Goal: Transaction & Acquisition: Purchase product/service

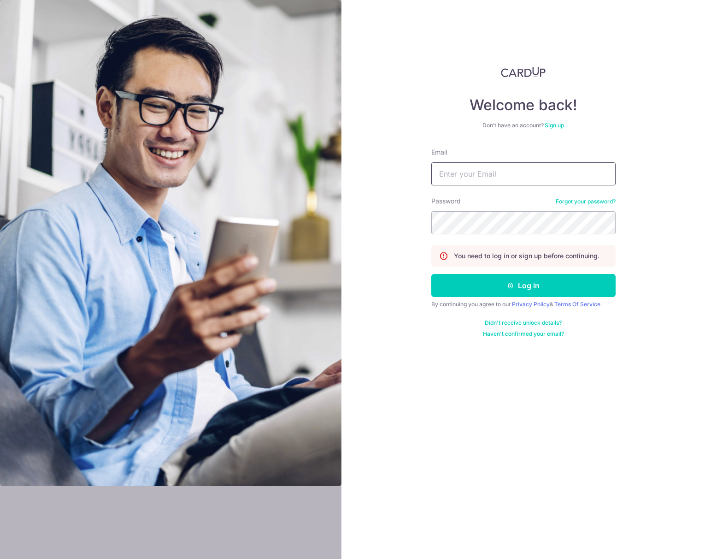
click at [464, 165] on input "Email" at bounding box center [523, 173] width 184 height 23
type input "markrydon@gmail.com"
click at [523, 288] on button "Log in" at bounding box center [523, 285] width 184 height 23
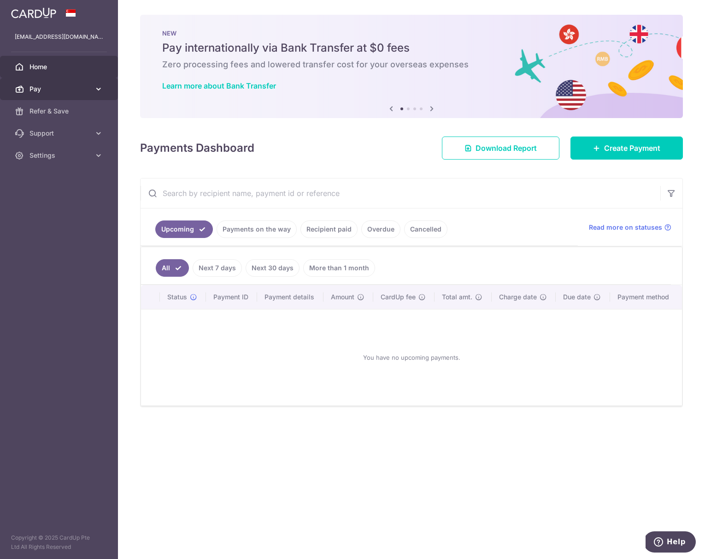
click at [17, 86] on icon at bounding box center [19, 88] width 9 height 9
click at [50, 110] on span "Payments" at bounding box center [59, 110] width 61 height 9
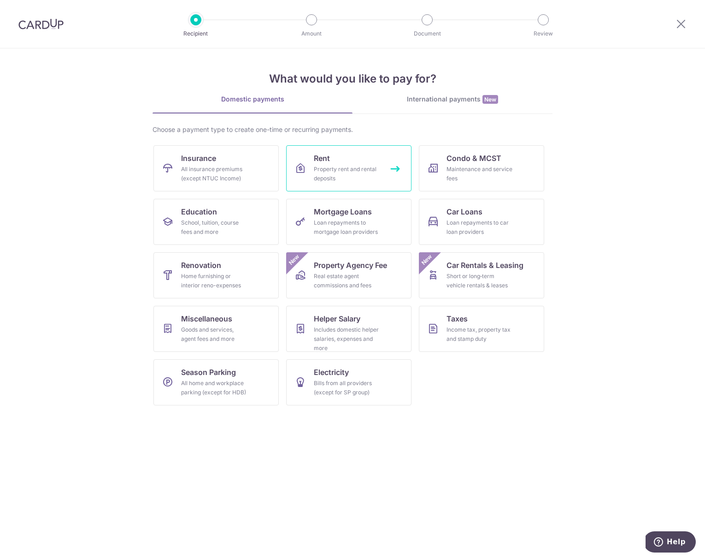
click at [349, 157] on link "Rent Property rent and rental deposits" at bounding box center [348, 168] width 125 height 46
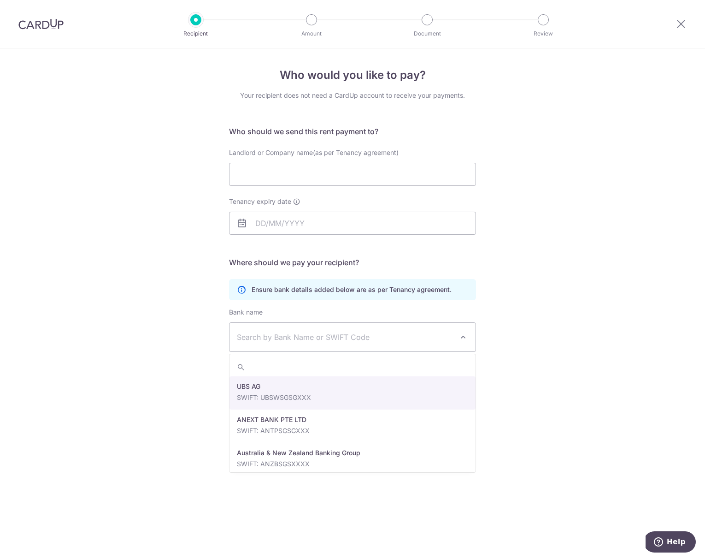
click at [341, 333] on span "Search by Bank Name or SWIFT Code" at bounding box center [345, 336] width 217 height 11
click at [162, 296] on div "Who would you like to pay? Your recipient does not need a CardUp account to rec…" at bounding box center [352, 303] width 705 height 510
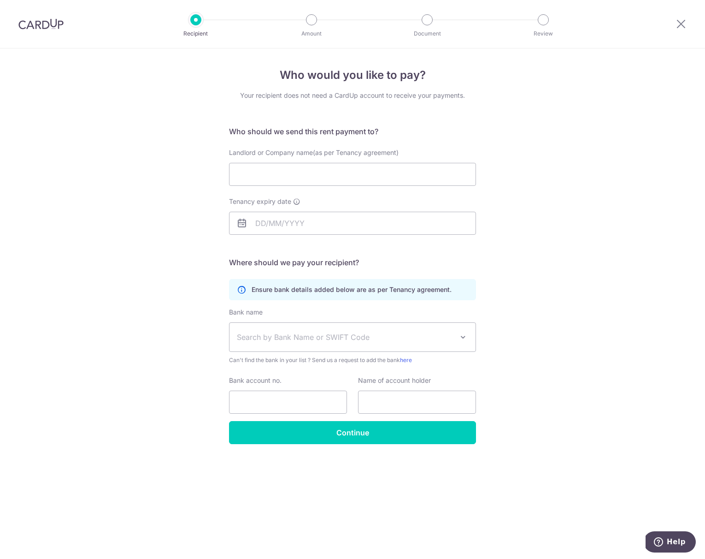
click at [60, 20] on img at bounding box center [40, 23] width 45 height 11
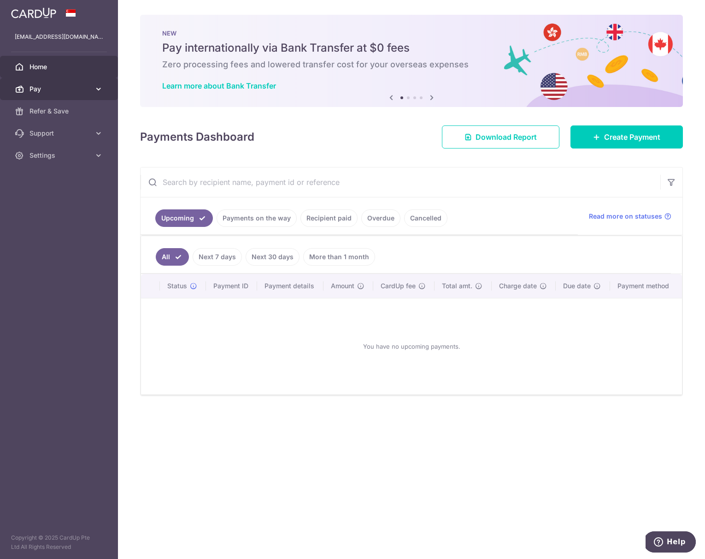
click at [44, 89] on span "Pay" at bounding box center [59, 88] width 61 height 9
click at [49, 106] on span "Payments" at bounding box center [59, 110] width 61 height 9
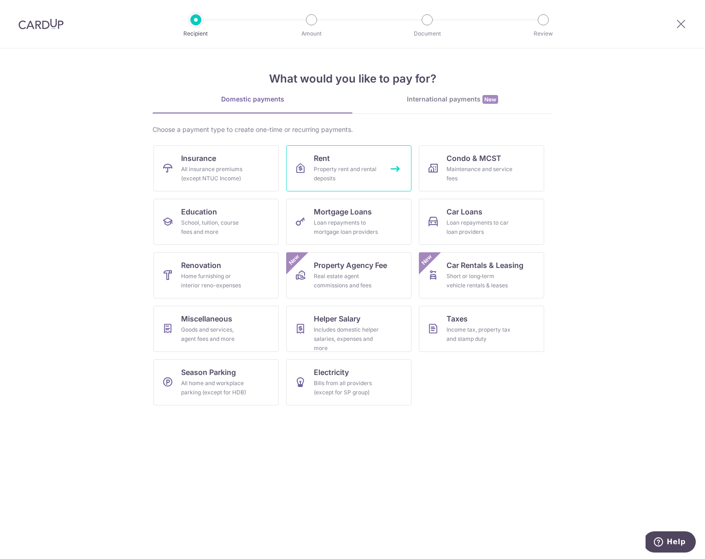
click at [344, 186] on link "Rent Property rent and rental deposits" at bounding box center [348, 168] width 125 height 46
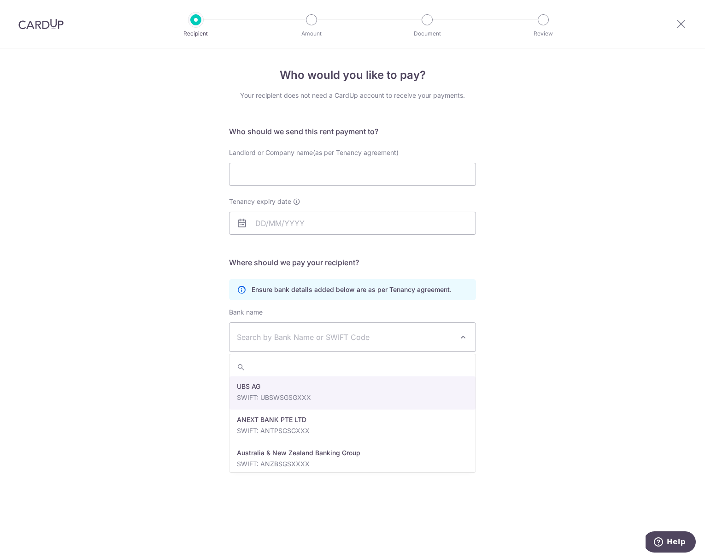
click at [460, 338] on span at bounding box center [463, 336] width 11 height 11
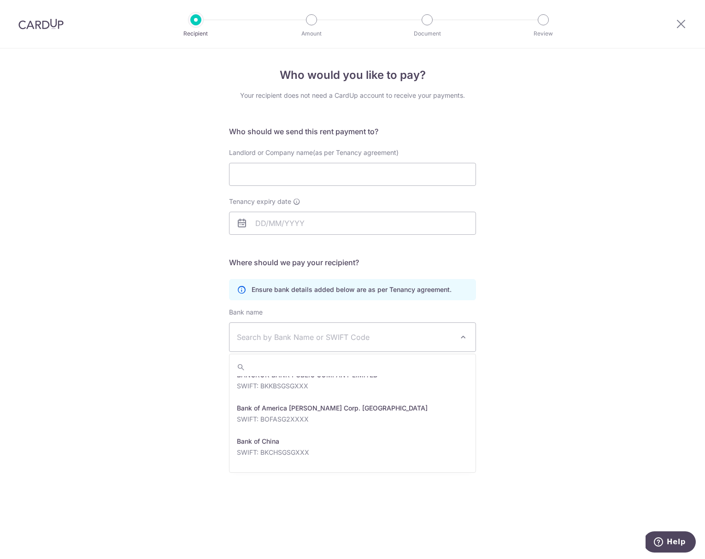
scroll to position [159, 0]
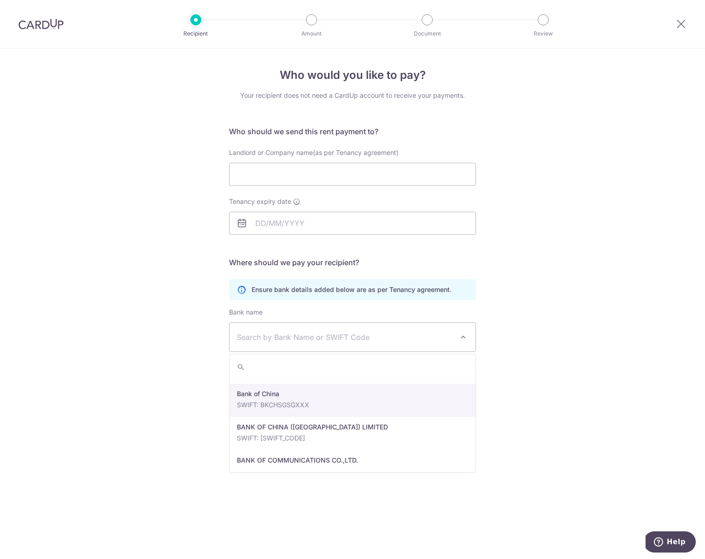
click at [513, 379] on div "Who would you like to pay? Your recipient does not need a CardUp account to rec…" at bounding box center [352, 303] width 705 height 510
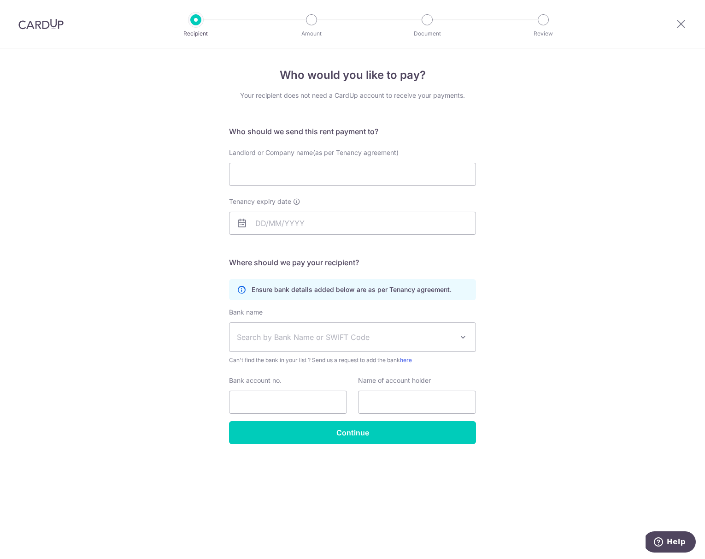
click at [70, 20] on div at bounding box center [41, 24] width 82 height 48
click at [28, 23] on img at bounding box center [40, 23] width 45 height 11
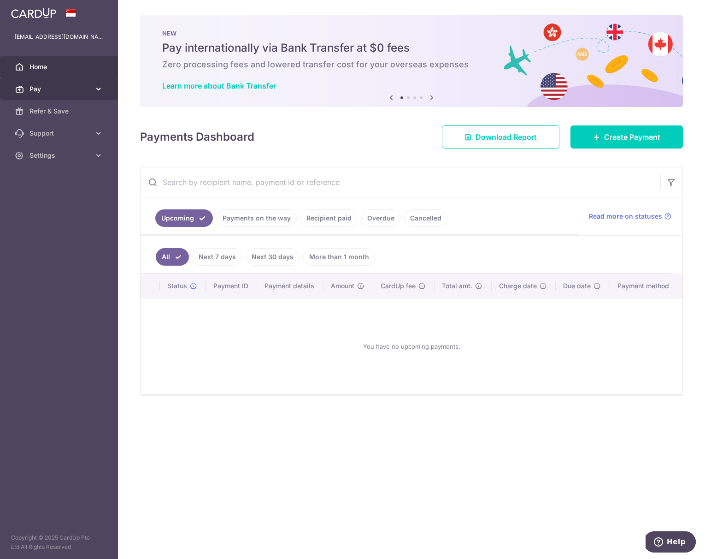
click at [33, 89] on span "Pay" at bounding box center [59, 88] width 61 height 9
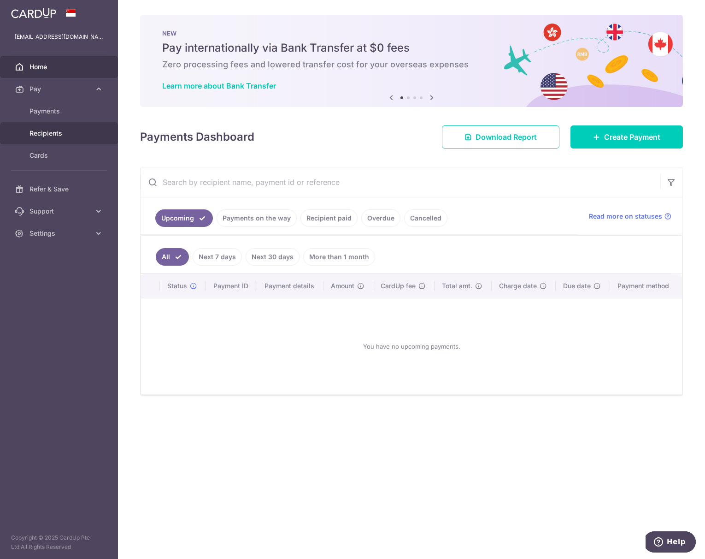
click at [47, 132] on span "Recipients" at bounding box center [59, 133] width 61 height 9
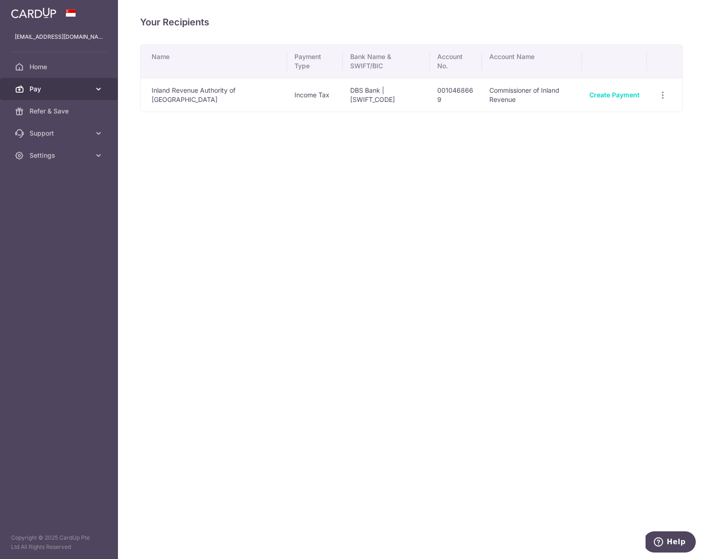
click at [46, 92] on span "Pay" at bounding box center [59, 88] width 61 height 9
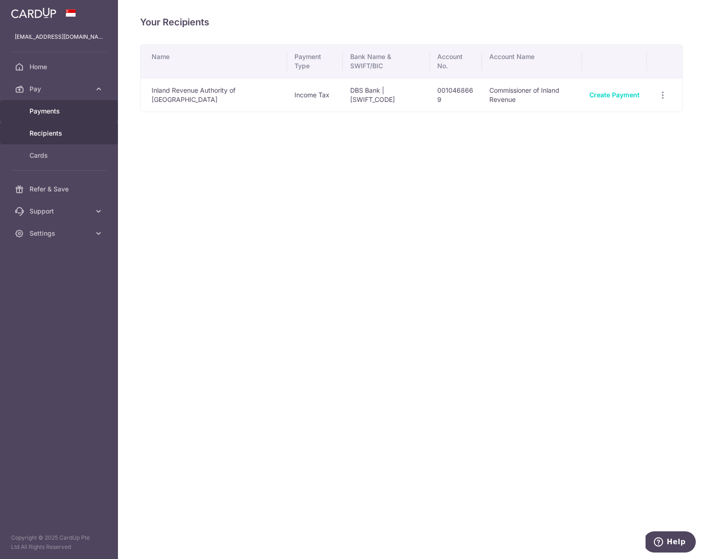
click at [46, 105] on link "Payments" at bounding box center [59, 111] width 118 height 22
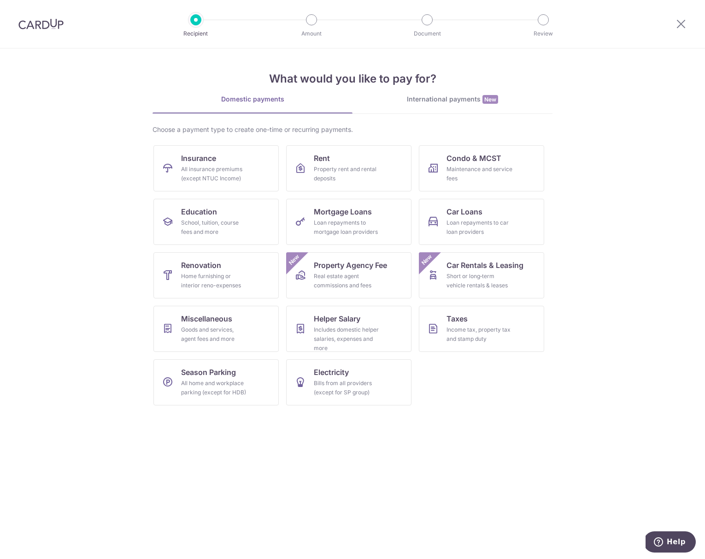
click at [407, 103] on div "International payments New" at bounding box center [453, 99] width 200 height 10
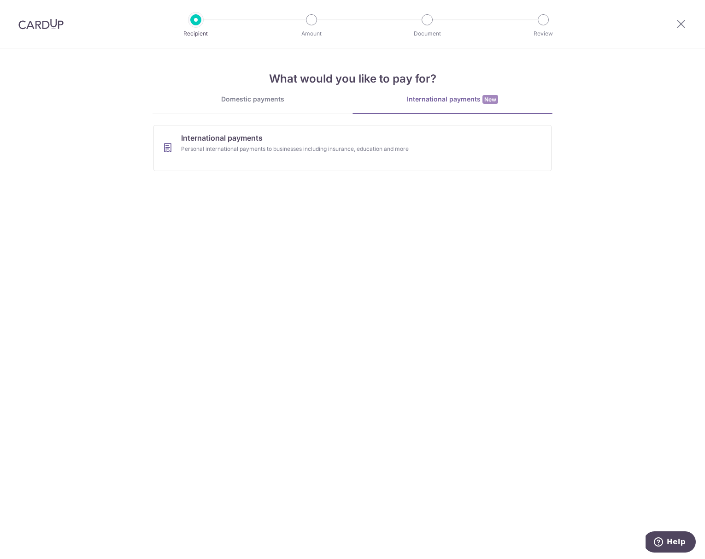
click at [272, 98] on div "Domestic payments" at bounding box center [253, 98] width 200 height 9
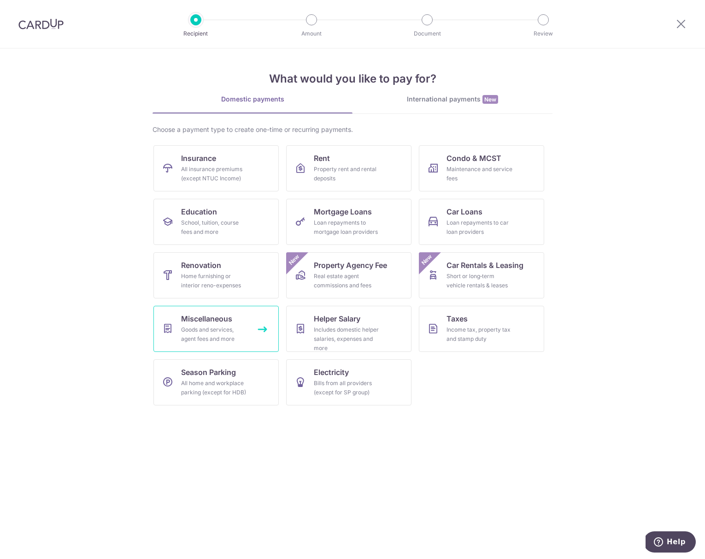
click at [202, 326] on div "Goods and services, agent fees and more" at bounding box center [214, 334] width 66 height 18
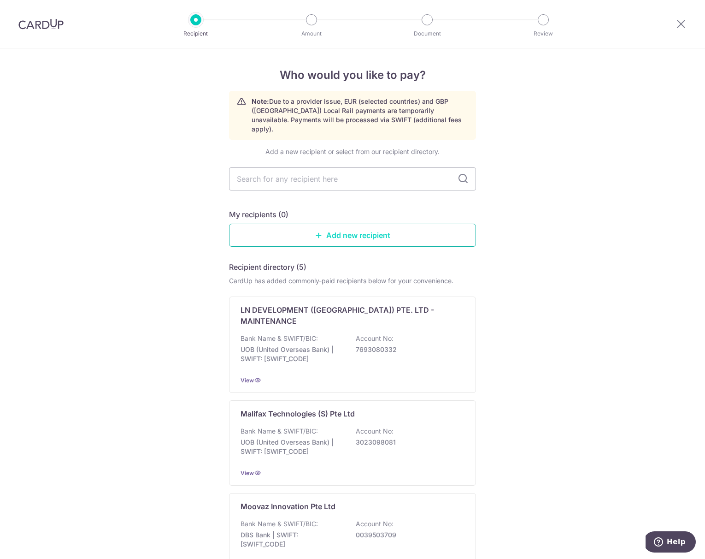
click at [283, 231] on link "Add new recipient" at bounding box center [352, 235] width 247 height 23
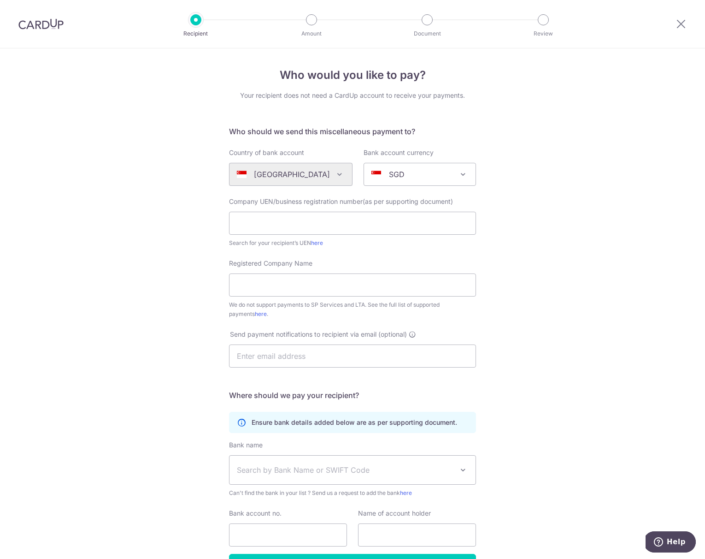
click at [50, 26] on img at bounding box center [40, 23] width 45 height 11
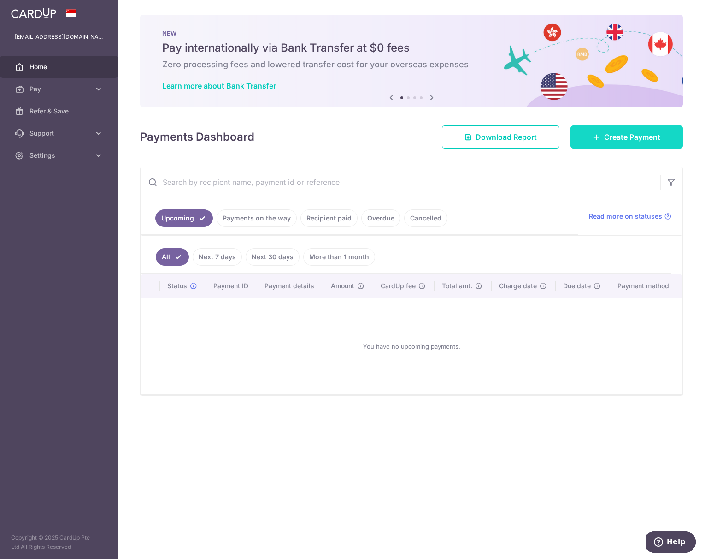
click at [613, 142] on span "Create Payment" at bounding box center [632, 136] width 56 height 11
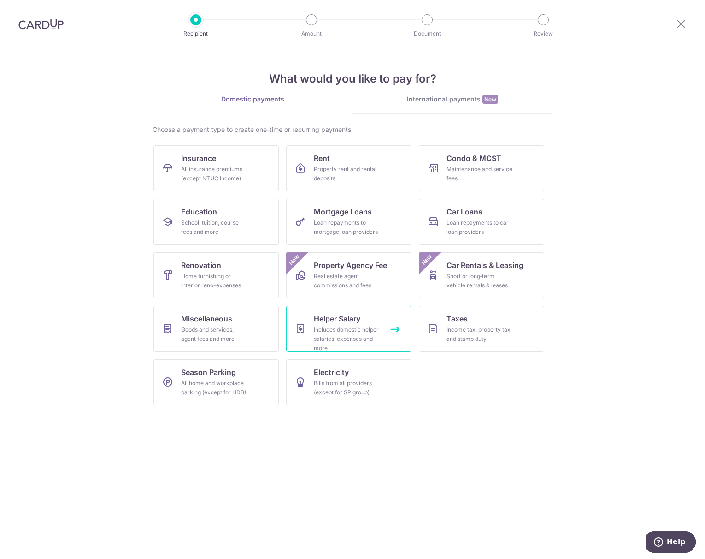
click at [332, 327] on div "Includes domestic helper salaries, expenses and more" at bounding box center [347, 339] width 66 height 28
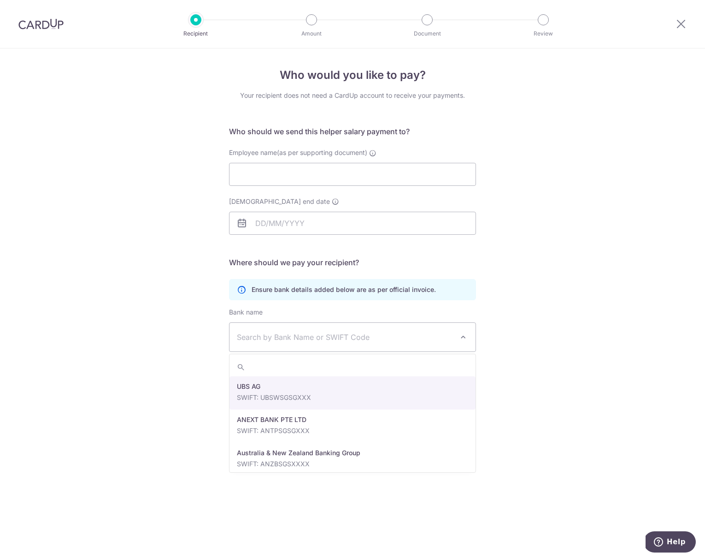
click at [451, 332] on span "Search by Bank Name or SWIFT Code" at bounding box center [345, 336] width 217 height 11
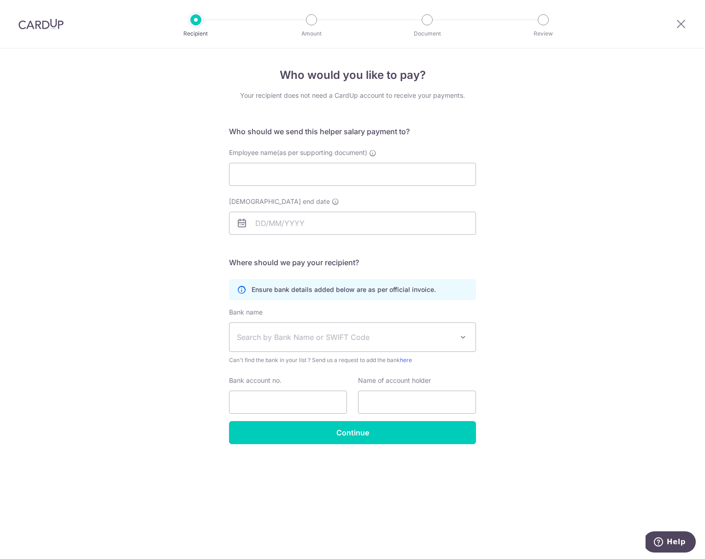
click at [575, 330] on div "Who would you like to pay? Your recipient does not need a CardUp account to rec…" at bounding box center [352, 303] width 705 height 510
click at [39, 27] on img at bounding box center [40, 23] width 45 height 11
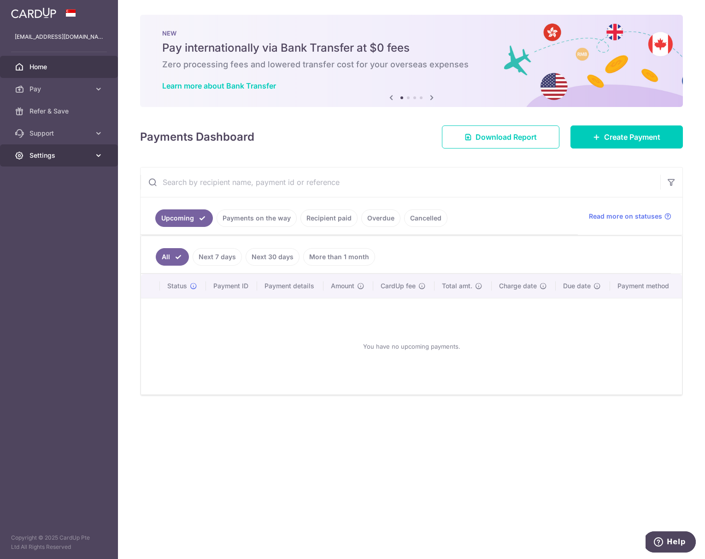
click at [56, 148] on link "Settings" at bounding box center [59, 155] width 118 height 22
click at [51, 127] on link "Support" at bounding box center [59, 133] width 118 height 22
click at [43, 156] on span "FAQ" at bounding box center [59, 155] width 61 height 9
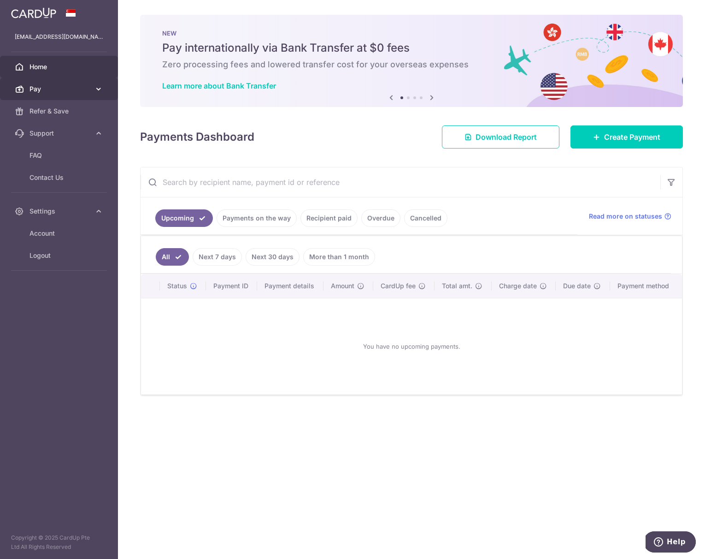
click at [44, 87] on span "Pay" at bounding box center [59, 88] width 61 height 9
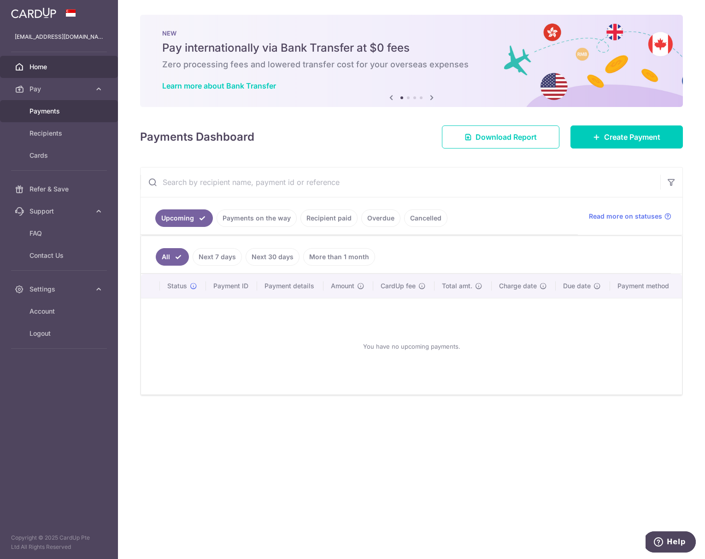
click at [45, 106] on span "Payments" at bounding box center [59, 110] width 61 height 9
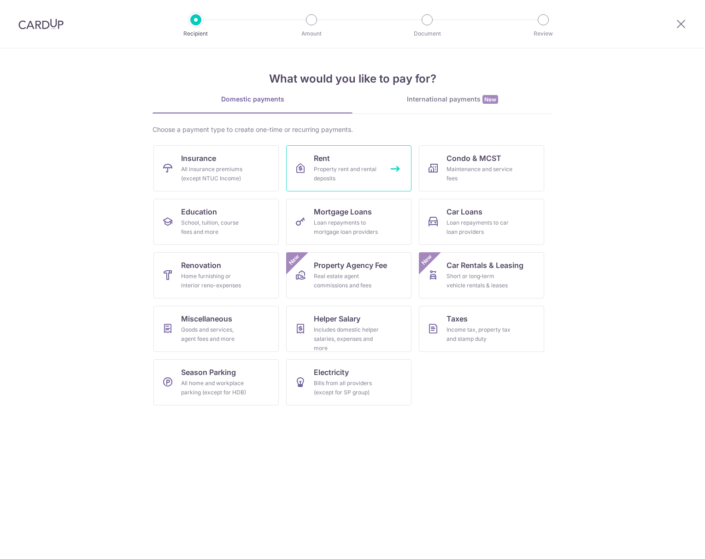
click at [351, 159] on link "Rent Property rent and rental deposits" at bounding box center [348, 168] width 125 height 46
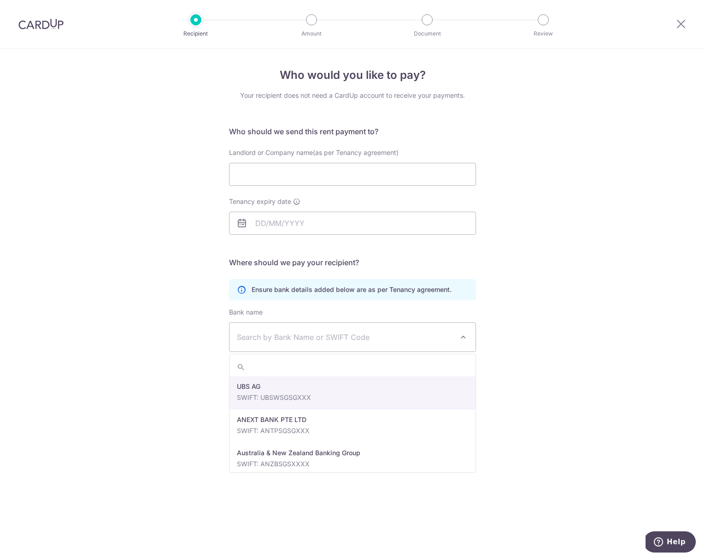
click at [320, 339] on span "Search by Bank Name or SWIFT Code" at bounding box center [345, 336] width 217 height 11
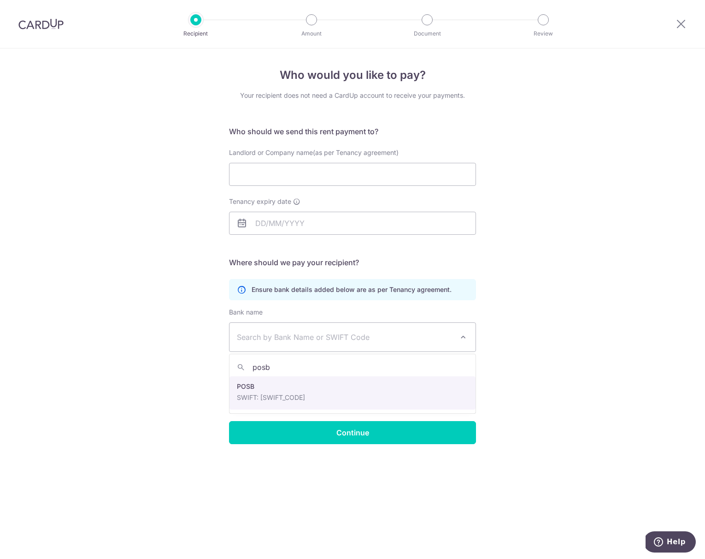
type input "posb"
select select "19"
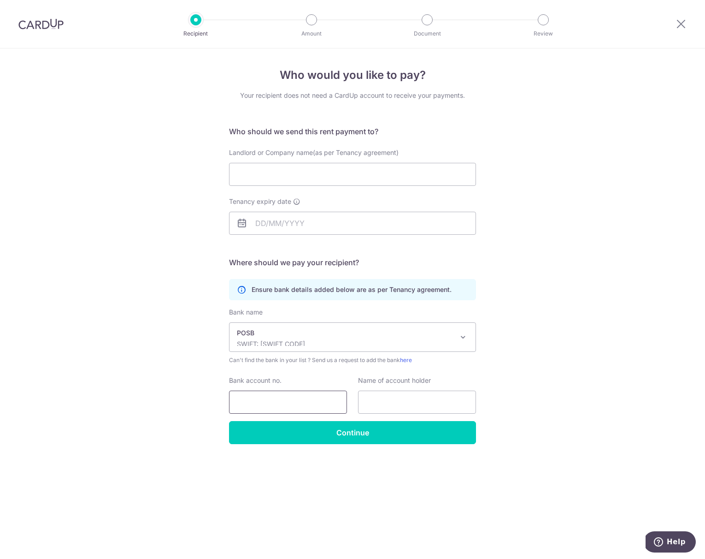
click at [256, 401] on input "Bank account no." at bounding box center [288, 401] width 118 height 23
